Goal: Information Seeking & Learning: Learn about a topic

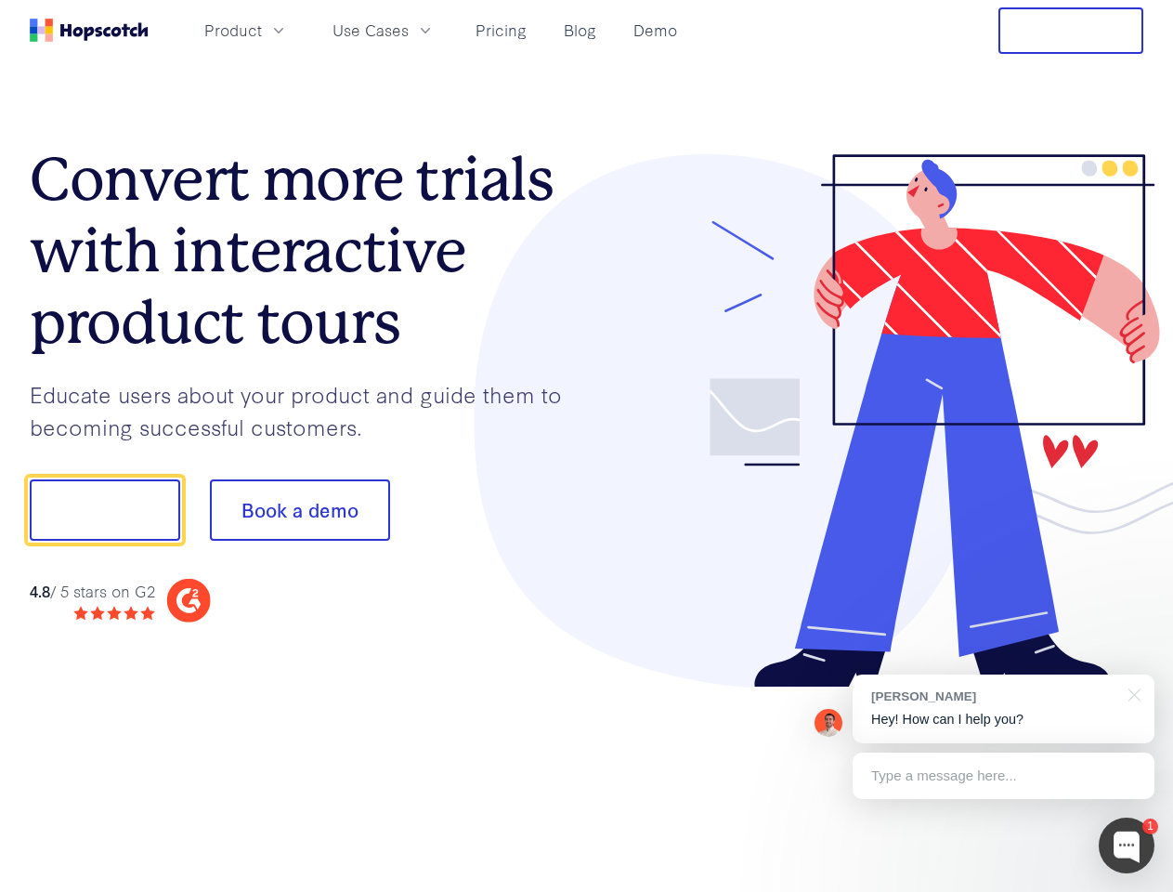
click at [587, 446] on div at bounding box center [865, 421] width 557 height 534
click at [262, 30] on span "Product" at bounding box center [233, 30] width 58 height 23
click at [409, 30] on span "Use Cases" at bounding box center [371, 30] width 76 height 23
click at [1071, 31] on button "Free Trial" at bounding box center [1070, 30] width 145 height 46
click at [104, 510] on button "Show me!" at bounding box center [105, 509] width 150 height 61
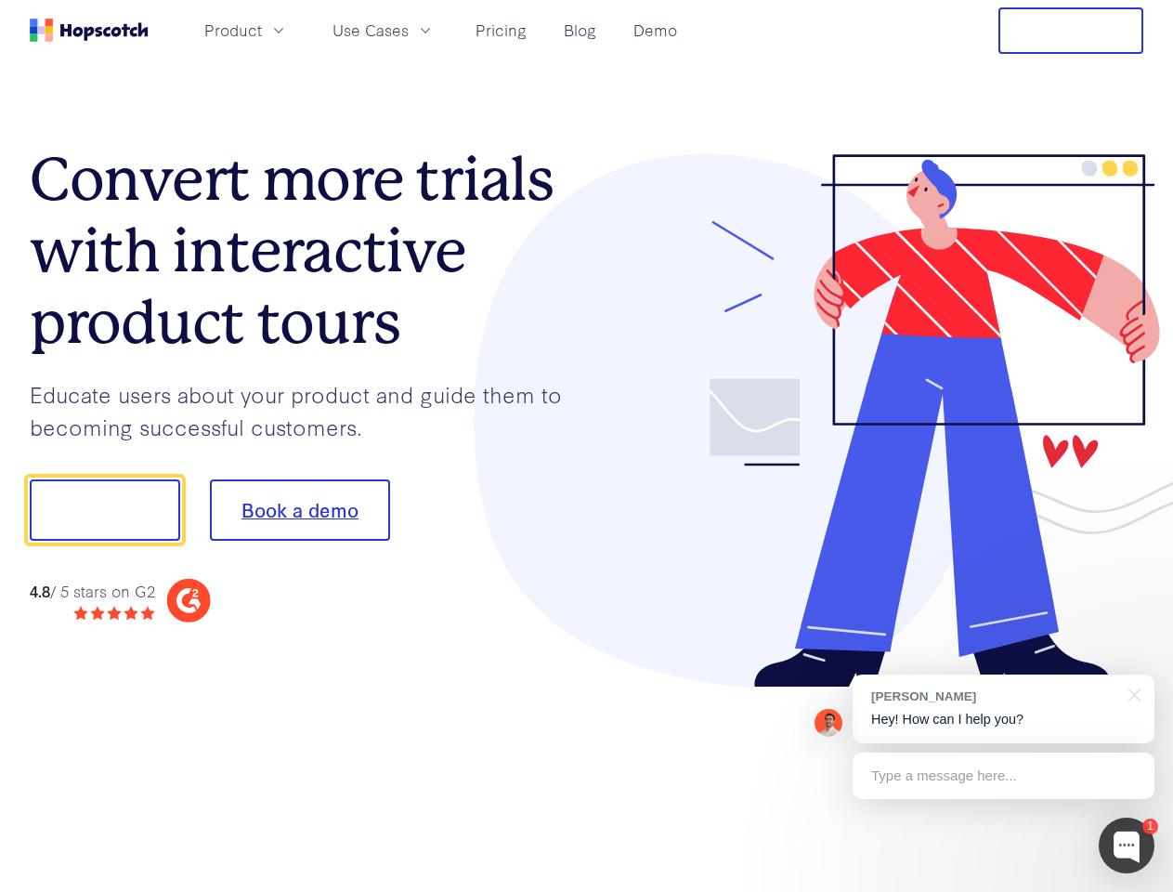
click at [299, 510] on button "Book a demo" at bounding box center [300, 509] width 180 height 61
click at [1127, 845] on div at bounding box center [1127, 845] width 56 height 56
click at [1003, 709] on div "[PERSON_NAME] Hey! How can I help you?" at bounding box center [1004, 708] width 302 height 69
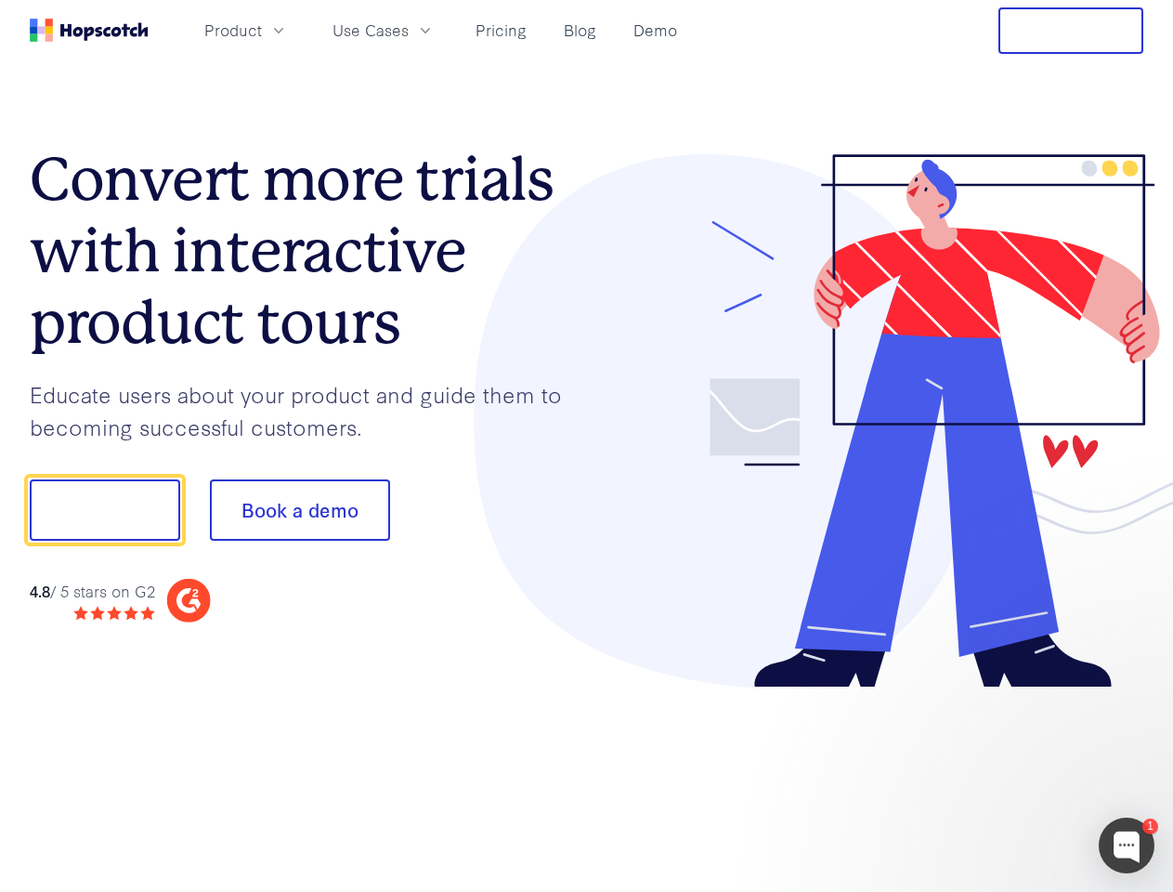
click at [1131, 693] on div at bounding box center [980, 508] width 348 height 620
click at [1003, 776] on div at bounding box center [980, 632] width 348 height 371
